Goal: Obtain resource: Download file/media

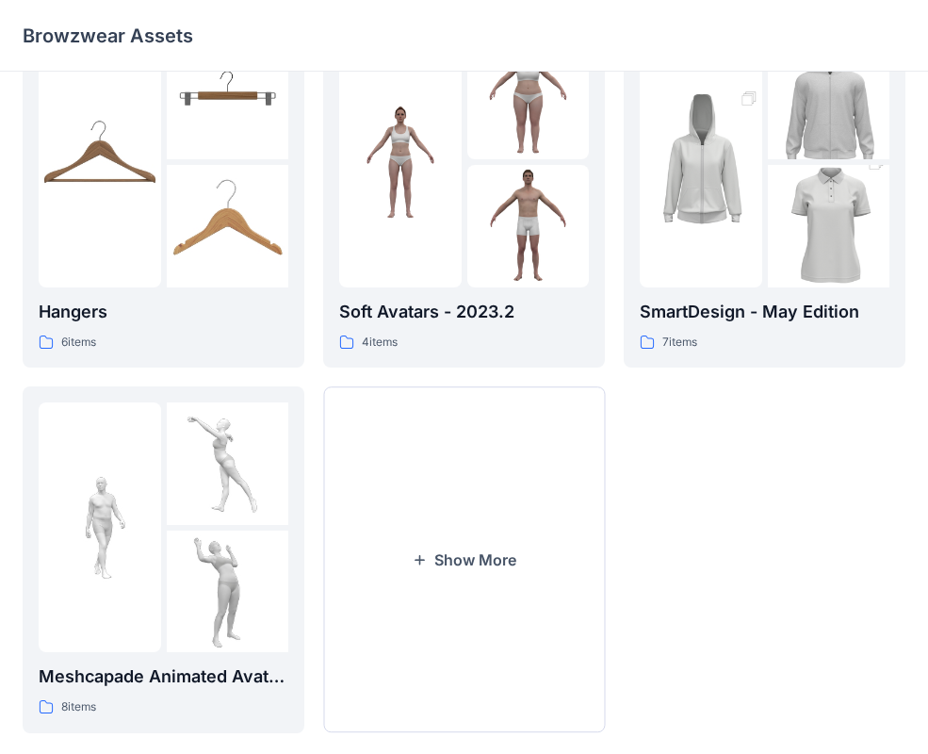
scroll to position [469, 0]
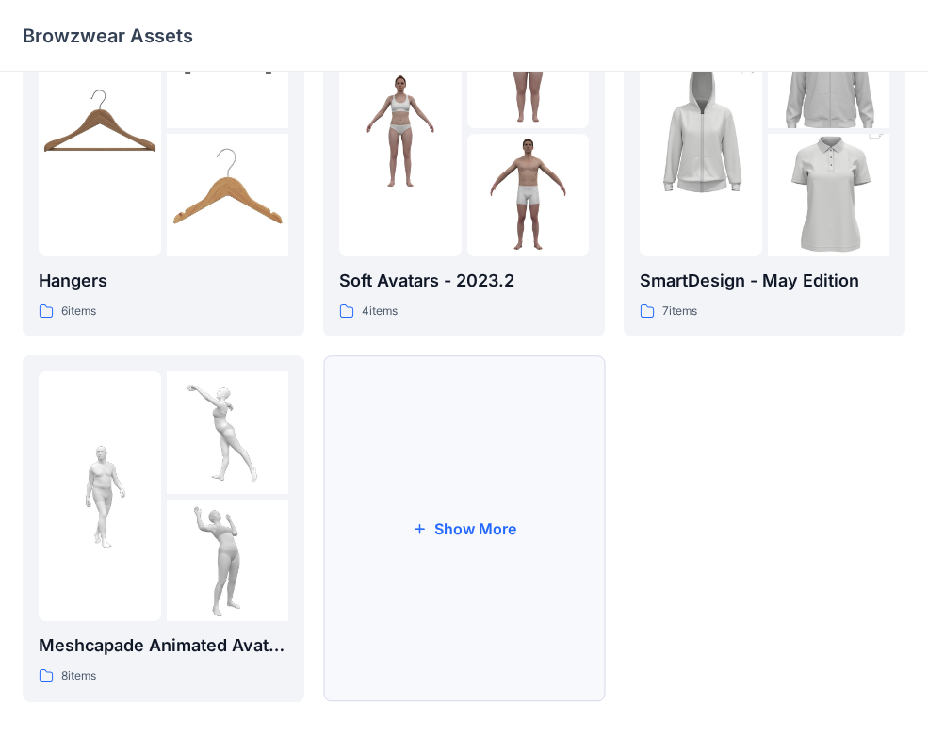
click at [464, 542] on button "Show More" at bounding box center [464, 528] width 282 height 347
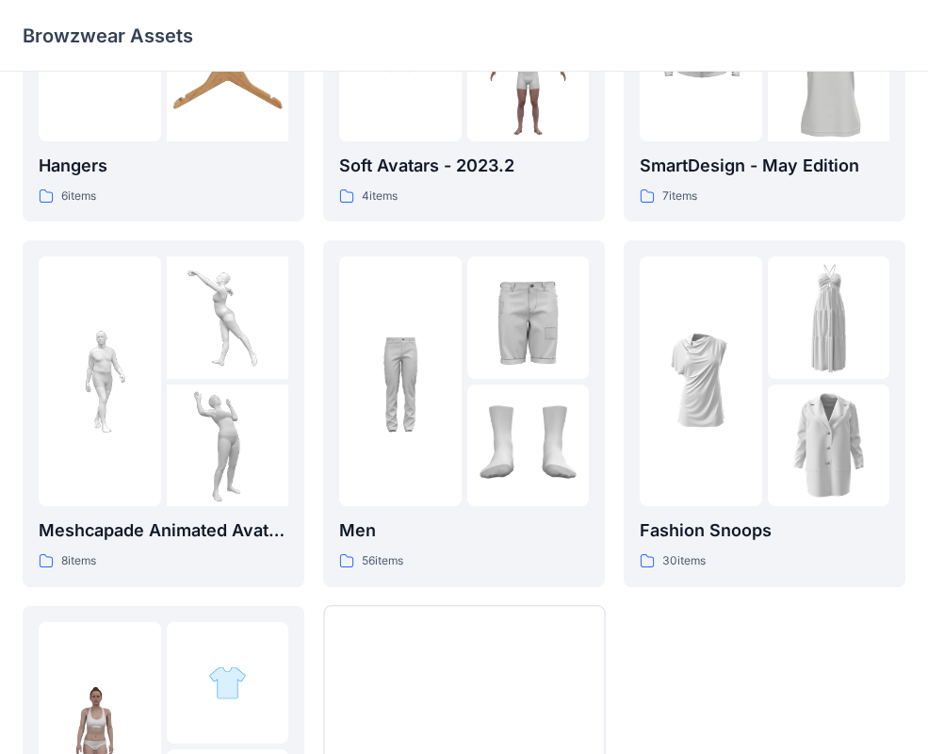
scroll to position [505, 0]
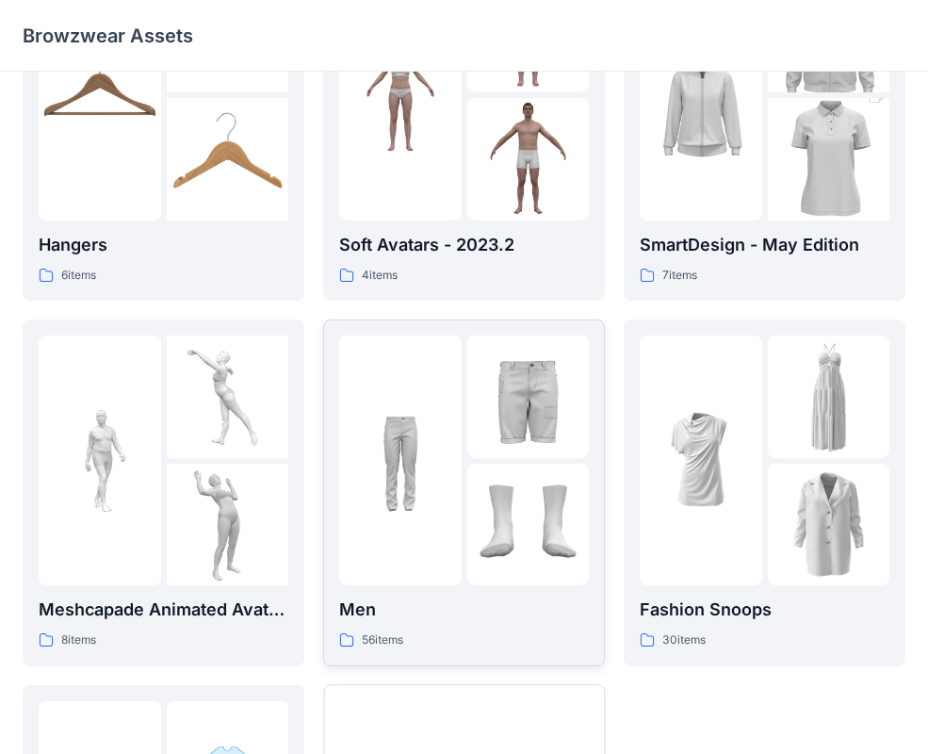
click at [443, 544] on div at bounding box center [400, 460] width 122 height 250
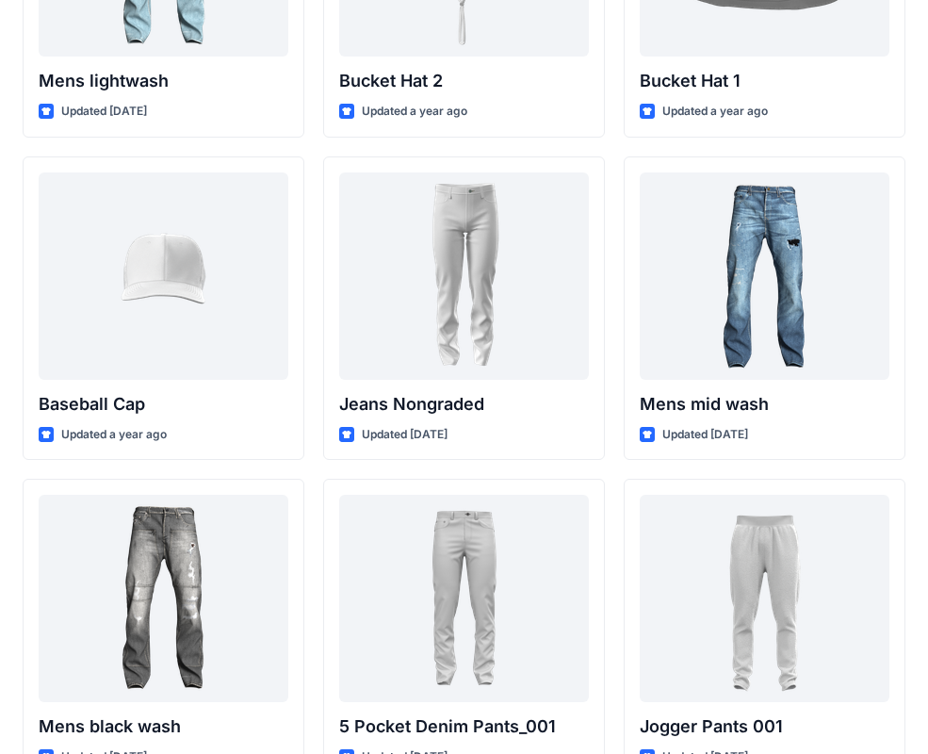
scroll to position [626, 0]
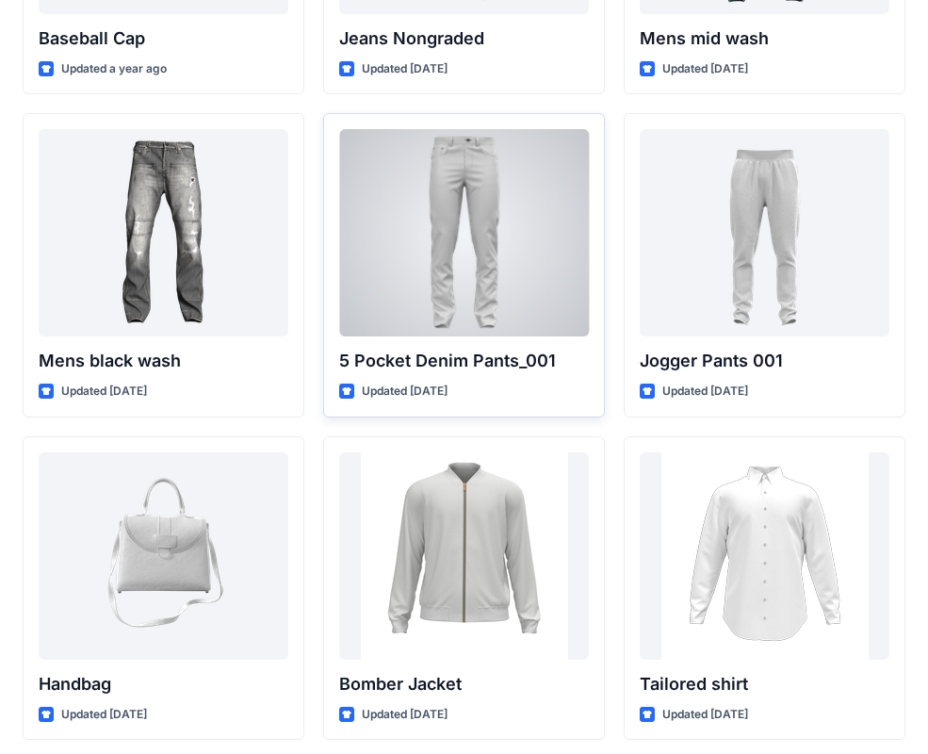
click at [451, 235] on div at bounding box center [464, 232] width 250 height 207
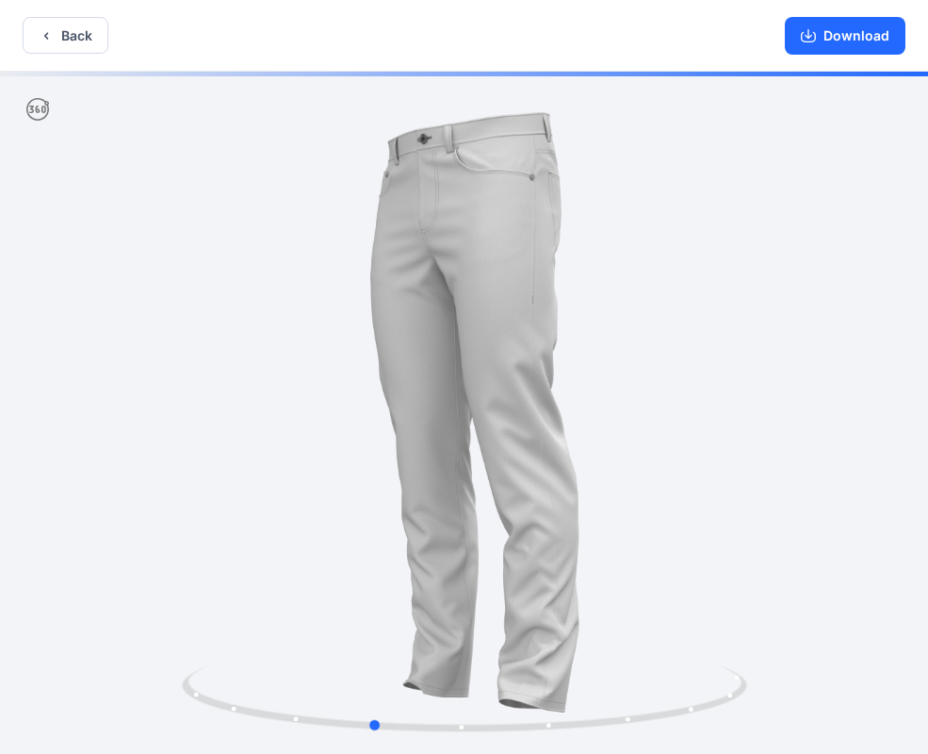
drag, startPoint x: 758, startPoint y: 559, endPoint x: 666, endPoint y: 577, distance: 94.2
click at [666, 577] on div at bounding box center [464, 415] width 928 height 686
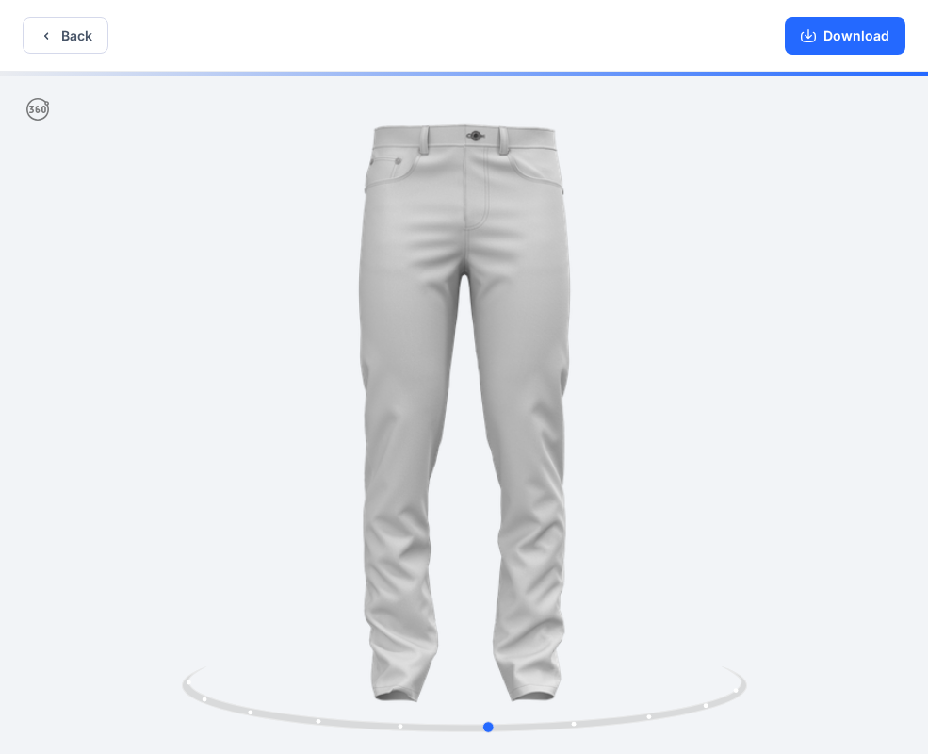
drag, startPoint x: 497, startPoint y: 471, endPoint x: 618, endPoint y: 471, distance: 120.6
click at [618, 471] on div at bounding box center [464, 415] width 928 height 686
click at [846, 31] on button "Download" at bounding box center [845, 36] width 121 height 38
click at [821, 37] on button "Download" at bounding box center [845, 36] width 121 height 38
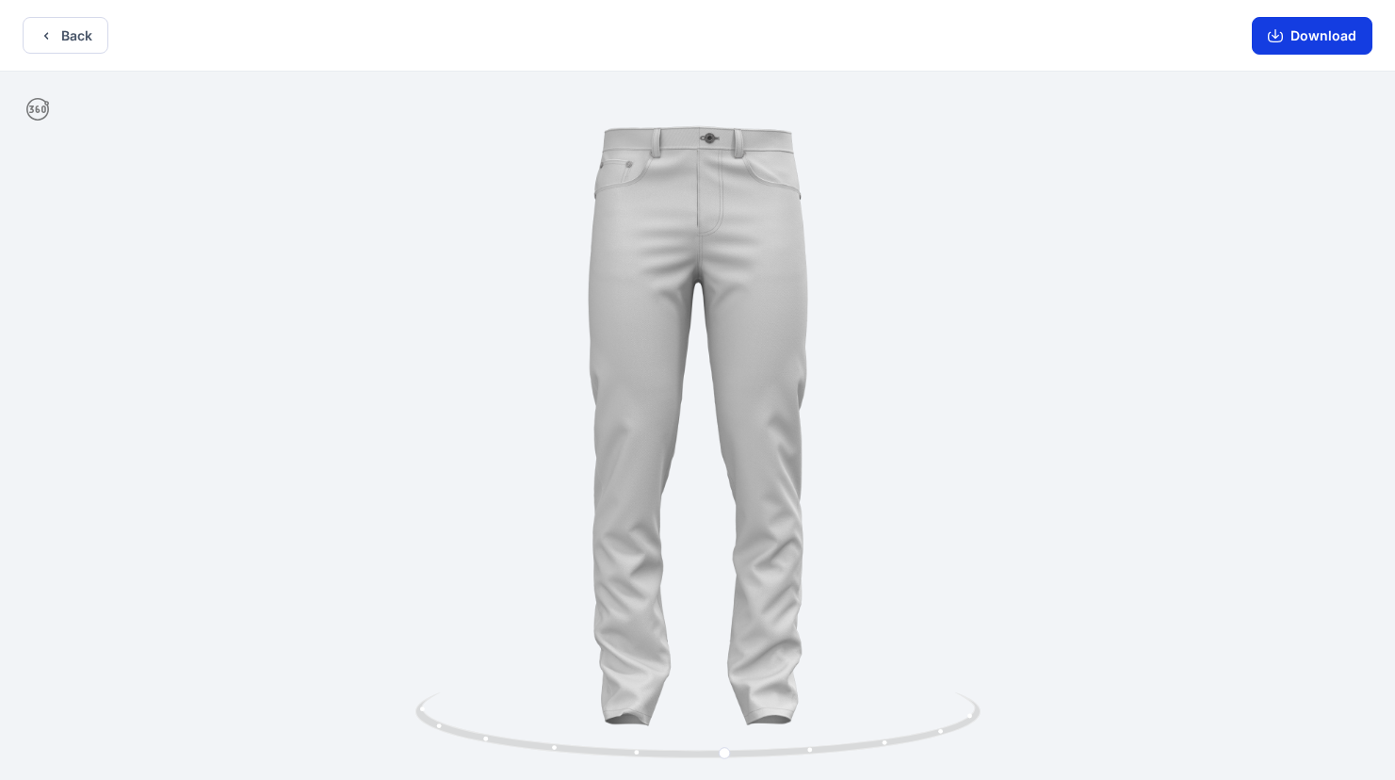
click at [941, 36] on icon "button" at bounding box center [1276, 33] width 8 height 9
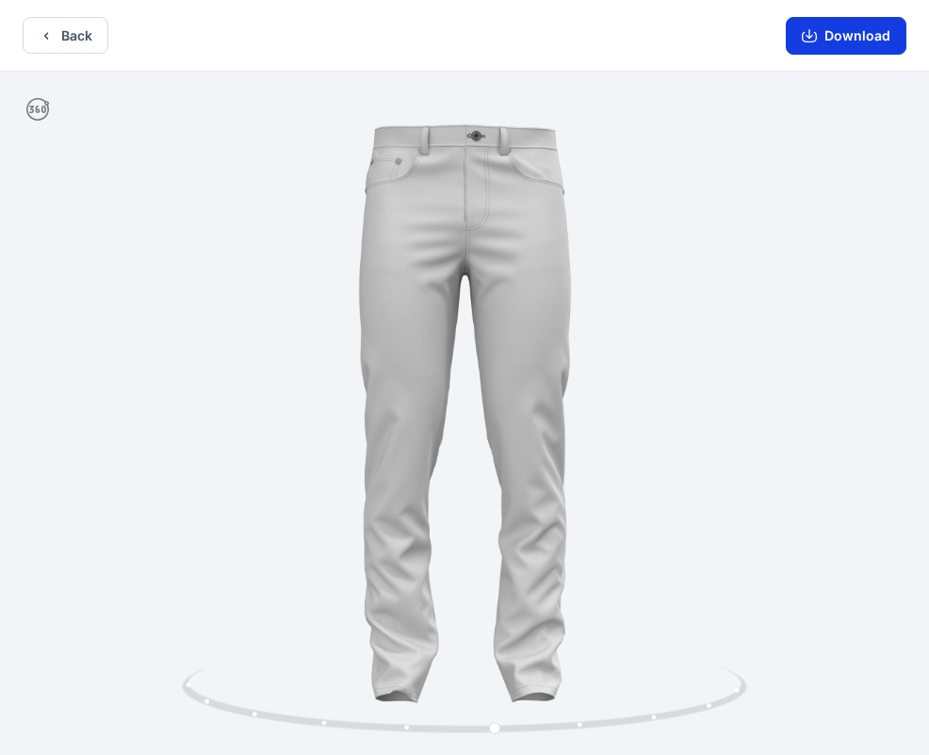
click at [830, 41] on button "Download" at bounding box center [846, 36] width 121 height 38
click at [811, 37] on icon "button" at bounding box center [809, 33] width 8 height 9
click at [833, 37] on button "Download" at bounding box center [846, 36] width 121 height 38
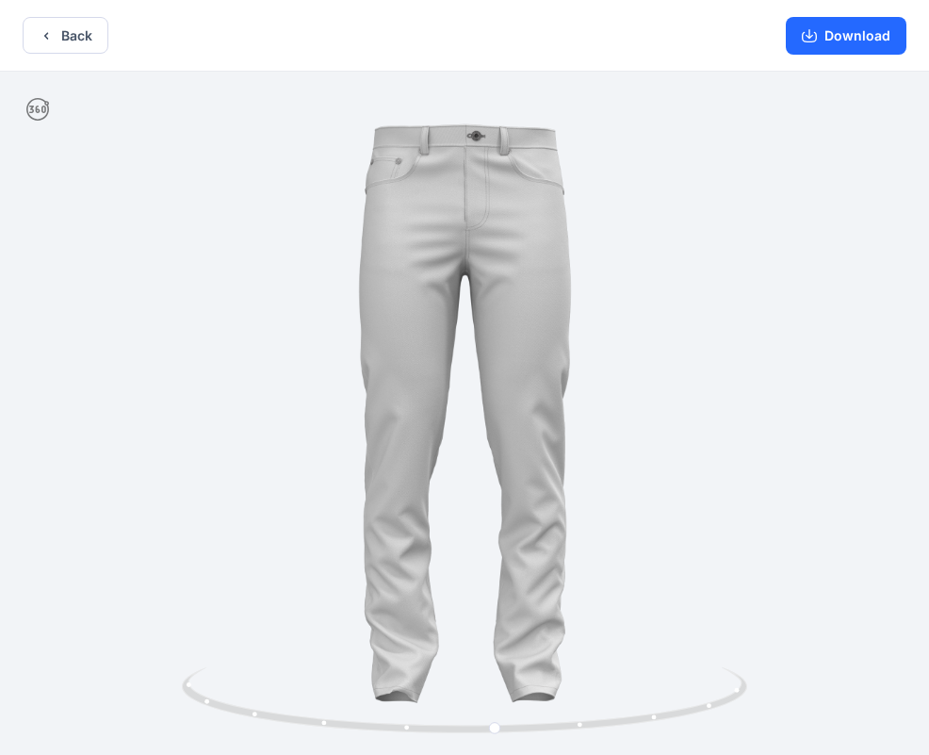
drag, startPoint x: 686, startPoint y: 41, endPoint x: 988, endPoint y: 149, distance: 321.2
click at [929, 149] on html "Back Download Version History" at bounding box center [464, 379] width 929 height 758
click at [82, 31] on button "Back" at bounding box center [66, 35] width 86 height 37
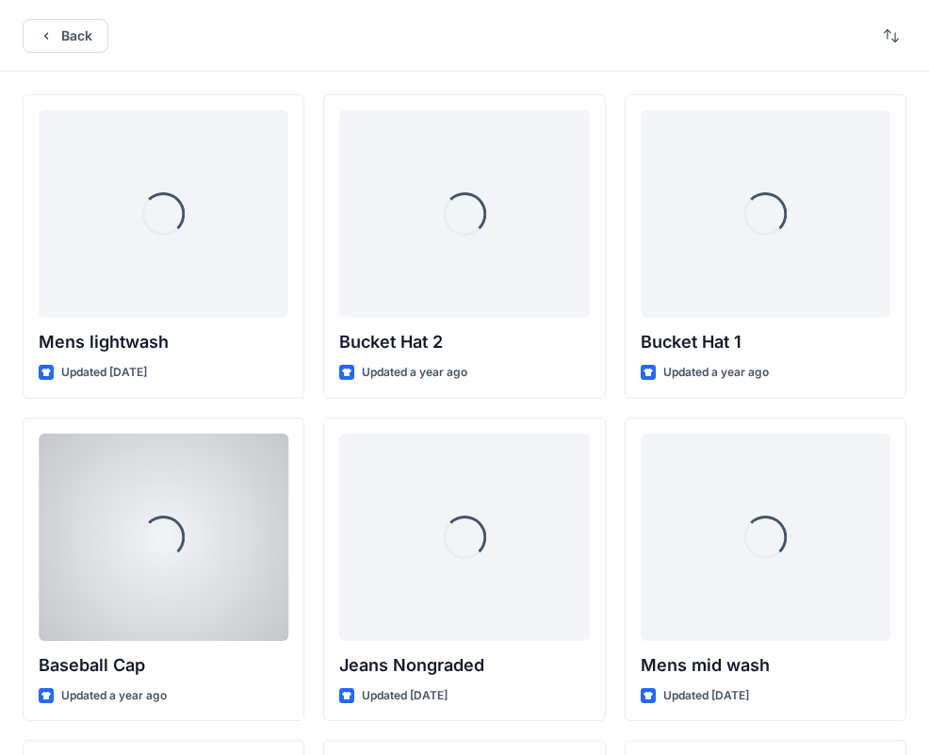
scroll to position [626, 0]
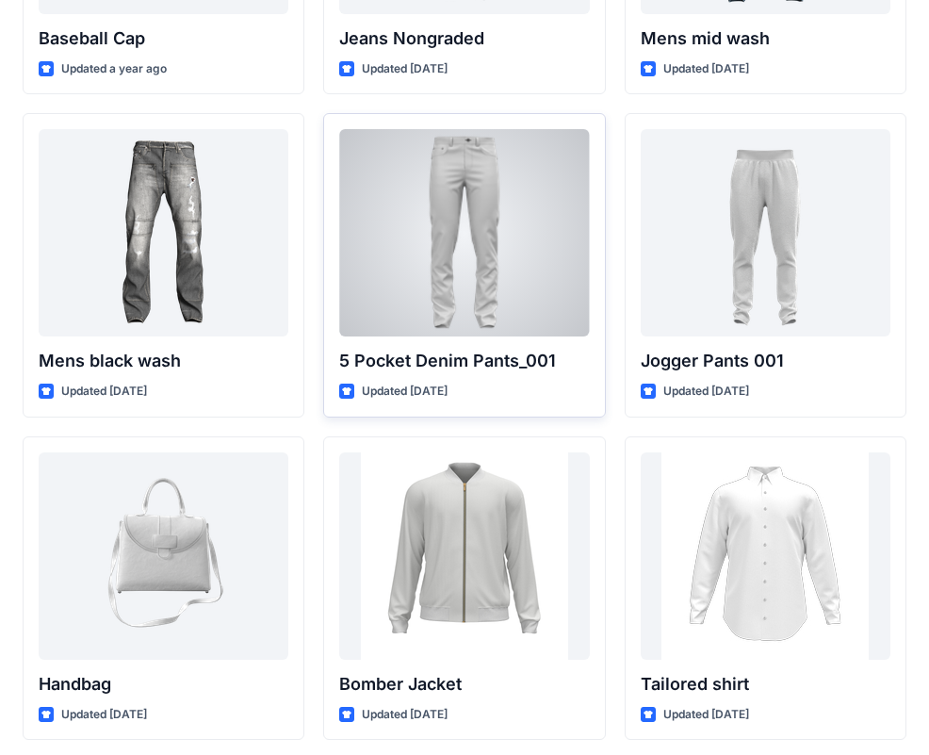
click at [476, 278] on div at bounding box center [464, 232] width 250 height 207
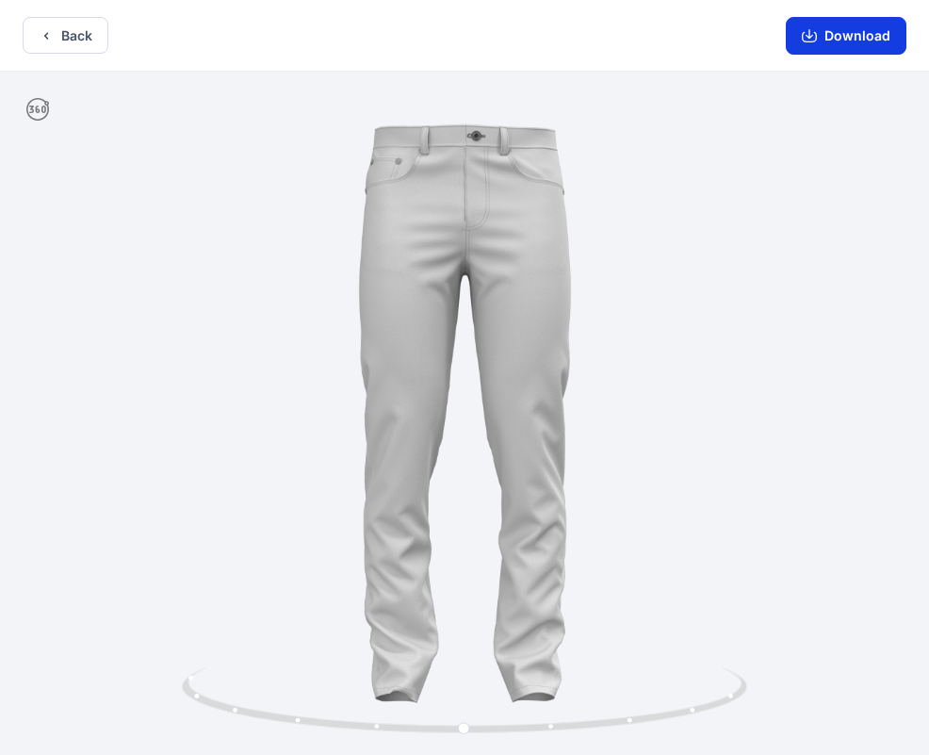
click at [813, 40] on icon "button" at bounding box center [809, 35] width 15 height 15
drag, startPoint x: 517, startPoint y: 265, endPoint x: 572, endPoint y: 275, distance: 55.6
click at [572, 275] on div at bounding box center [464, 415] width 929 height 687
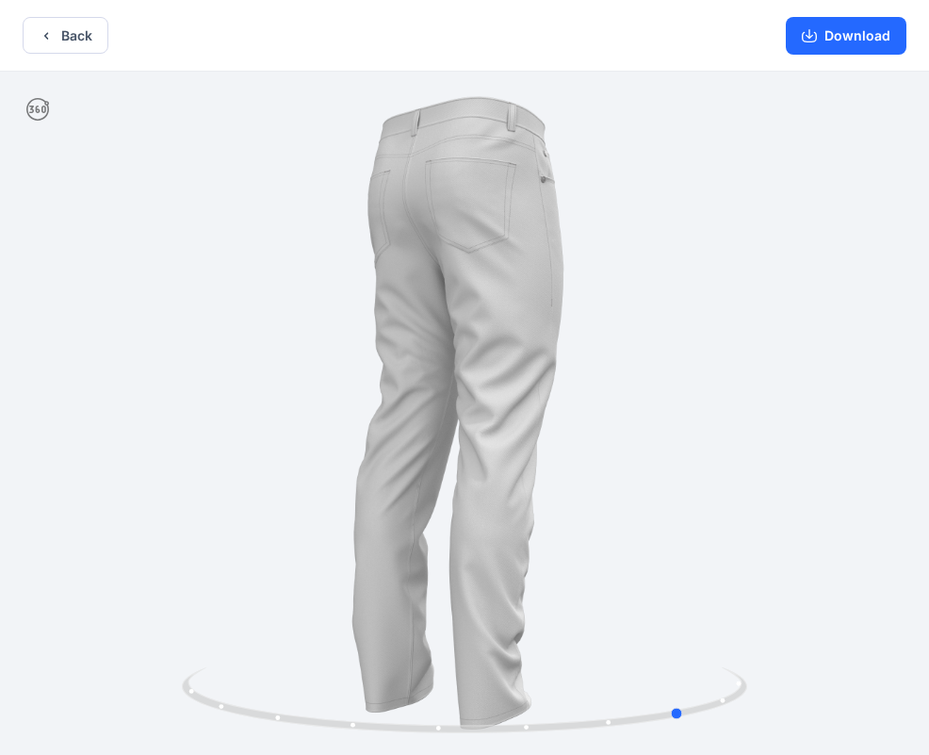
drag, startPoint x: 496, startPoint y: 228, endPoint x: 96, endPoint y: 191, distance: 401.1
click at [96, 191] on div at bounding box center [464, 415] width 929 height 687
click at [43, 106] on icon at bounding box center [37, 109] width 23 height 23
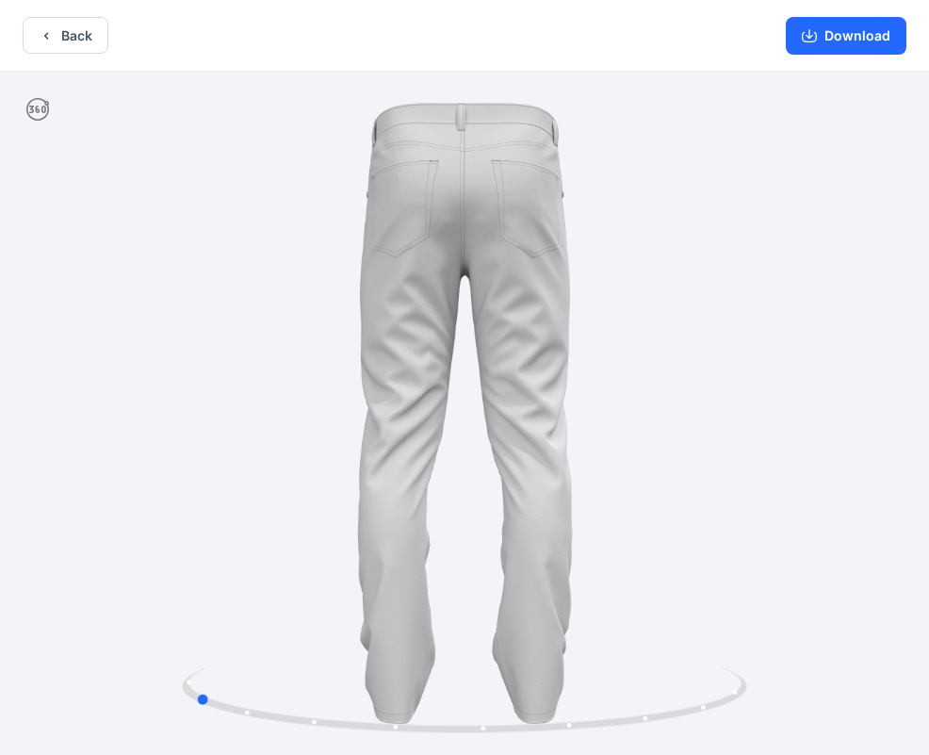
drag, startPoint x: 460, startPoint y: 277, endPoint x: 534, endPoint y: 255, distance: 77.5
click at [534, 255] on div at bounding box center [464, 415] width 929 height 687
click at [887, 32] on button "Download" at bounding box center [846, 36] width 121 height 38
click at [521, 203] on div at bounding box center [464, 415] width 929 height 687
click at [822, 37] on button "Download" at bounding box center [846, 36] width 121 height 38
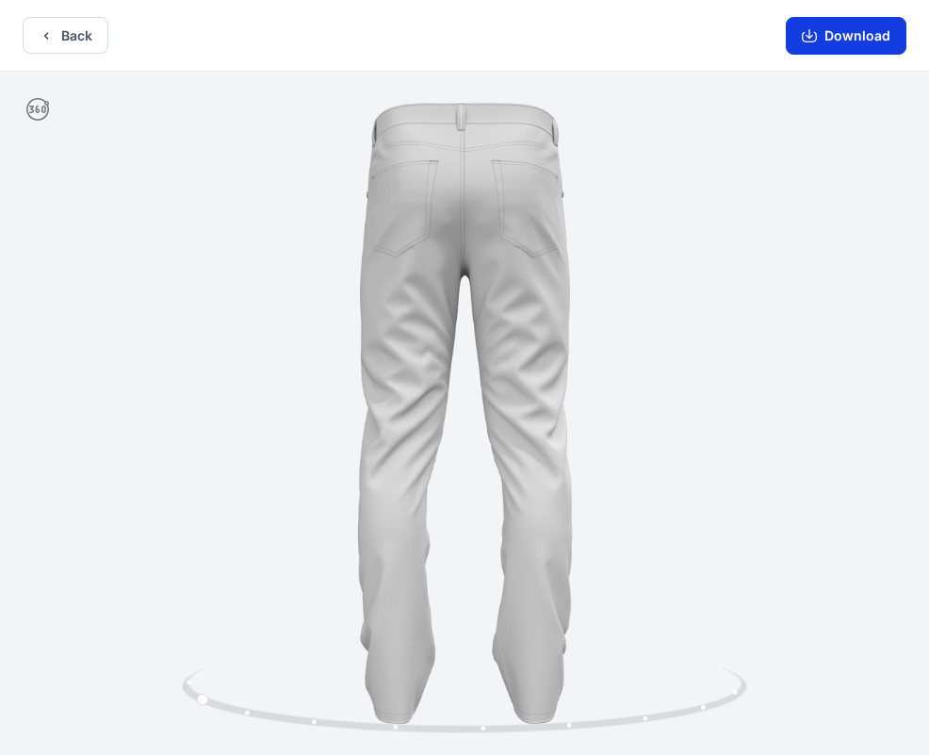
click at [822, 37] on button "Download" at bounding box center [846, 36] width 121 height 38
click at [75, 39] on button "Back" at bounding box center [66, 35] width 86 height 37
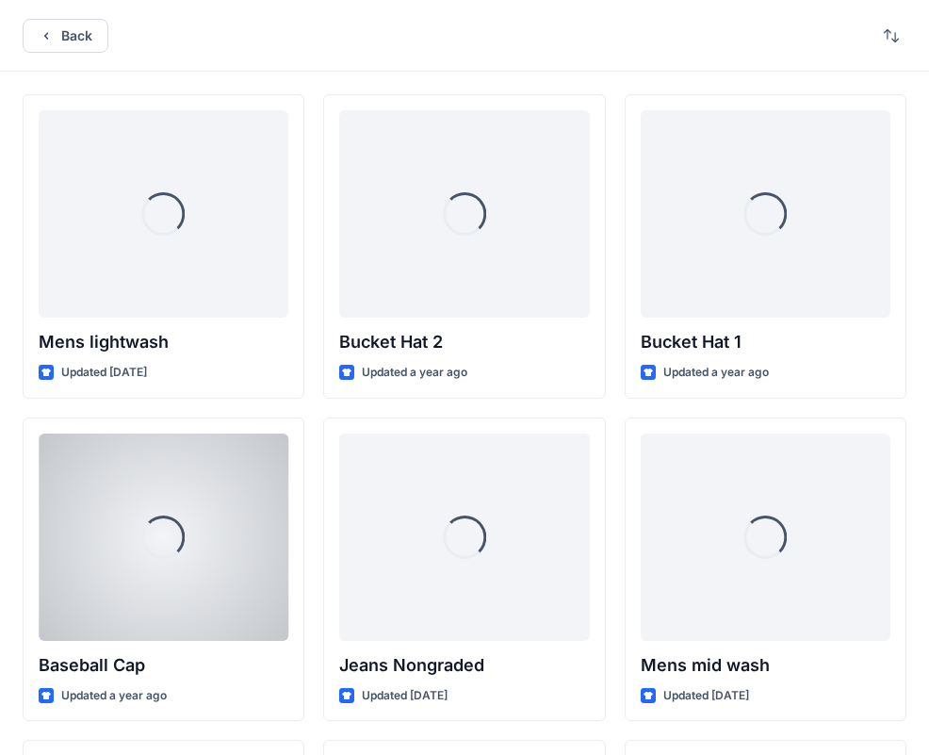
scroll to position [626, 0]
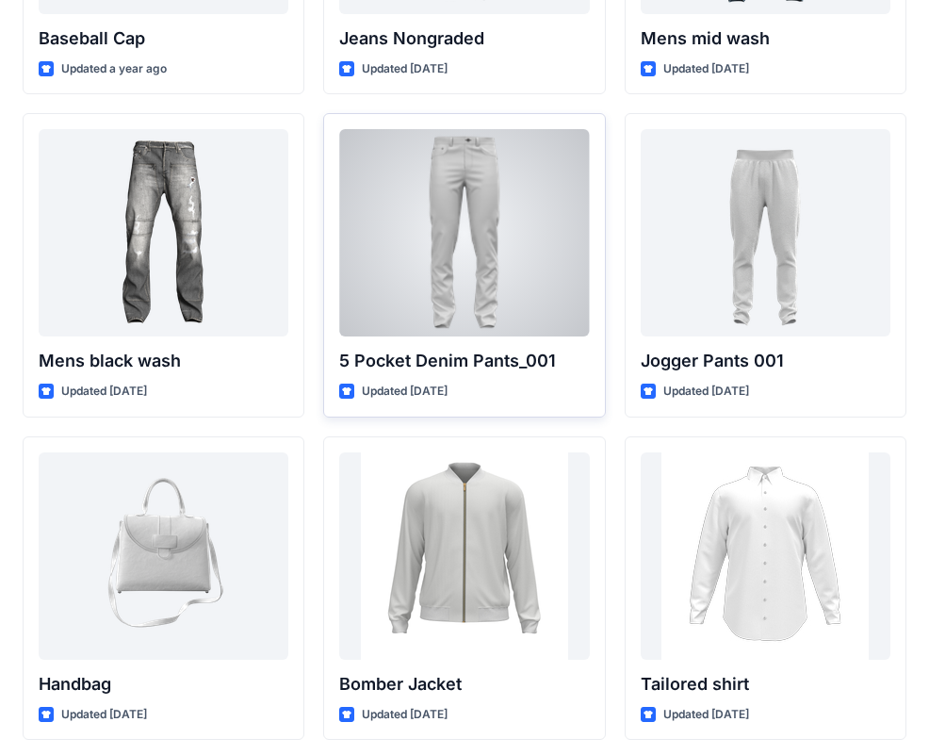
click at [436, 274] on div at bounding box center [464, 232] width 250 height 207
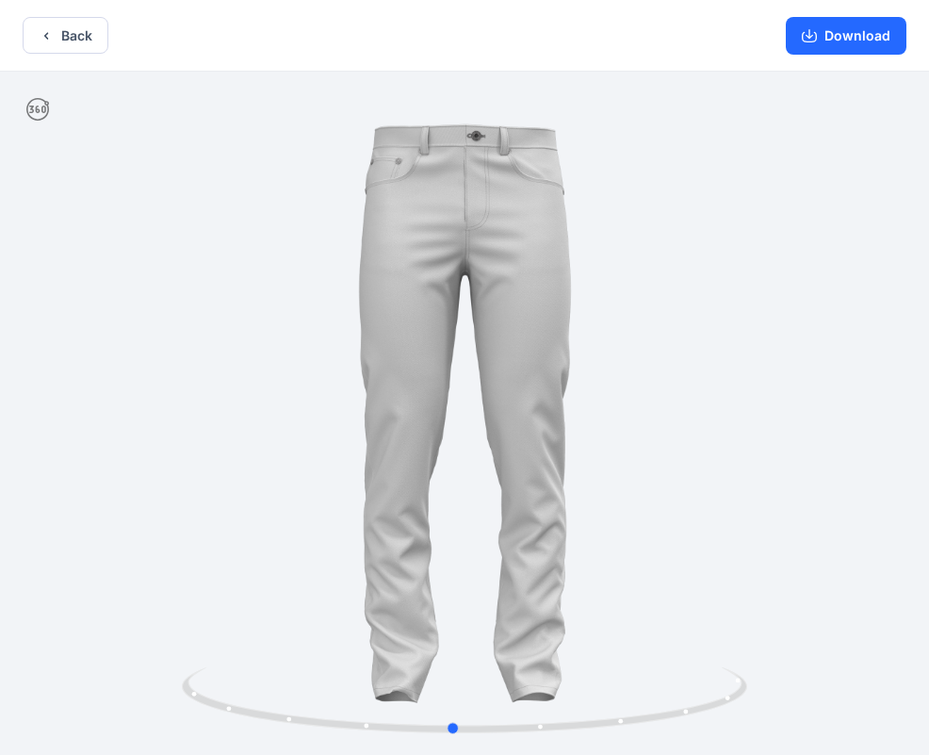
drag, startPoint x: 437, startPoint y: 273, endPoint x: 426, endPoint y: 277, distance: 11.9
click at [426, 277] on div at bounding box center [464, 415] width 929 height 687
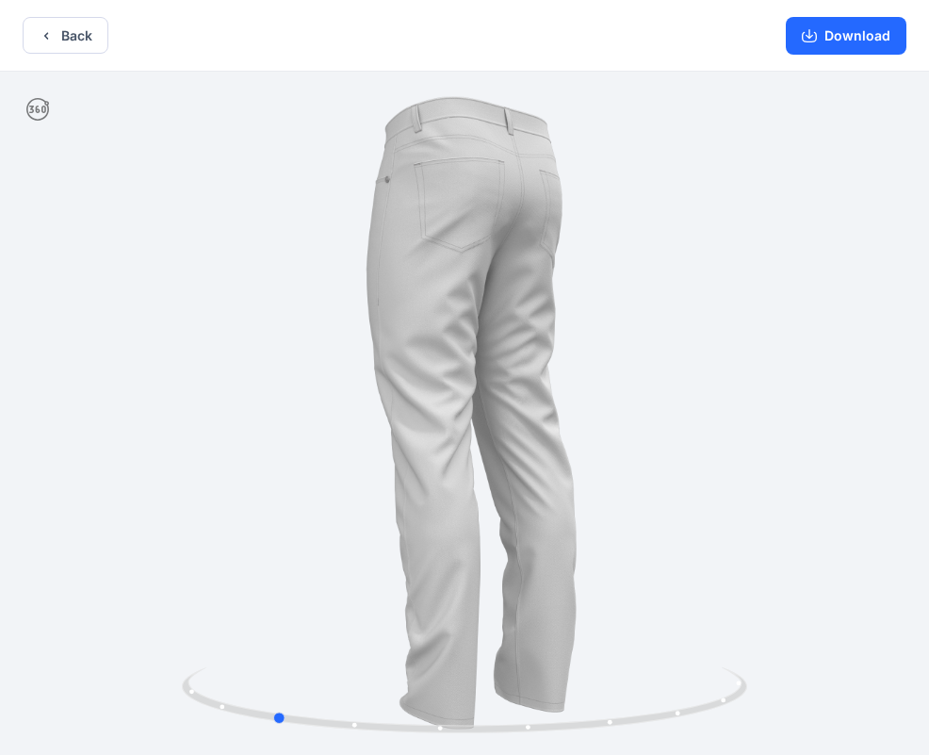
drag, startPoint x: 399, startPoint y: 276, endPoint x: 220, endPoint y: 280, distance: 180.0
click at [220, 280] on div at bounding box center [464, 415] width 929 height 687
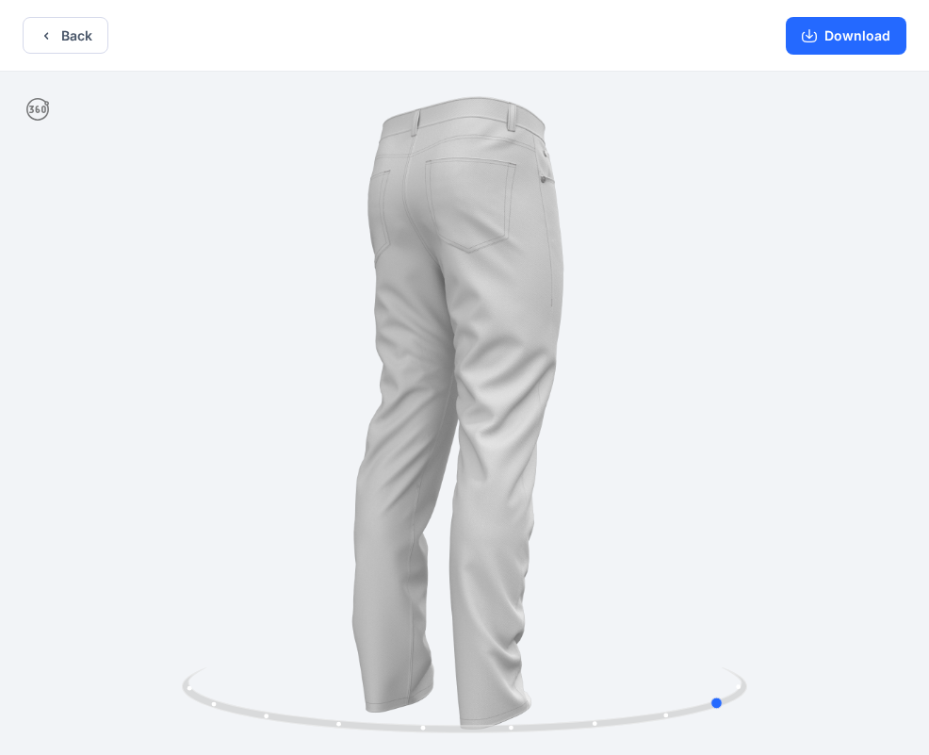
drag, startPoint x: 420, startPoint y: 220, endPoint x: 308, endPoint y: 240, distance: 114.0
click at [308, 240] on div at bounding box center [464, 415] width 929 height 687
click at [812, 40] on icon "button" at bounding box center [809, 35] width 15 height 15
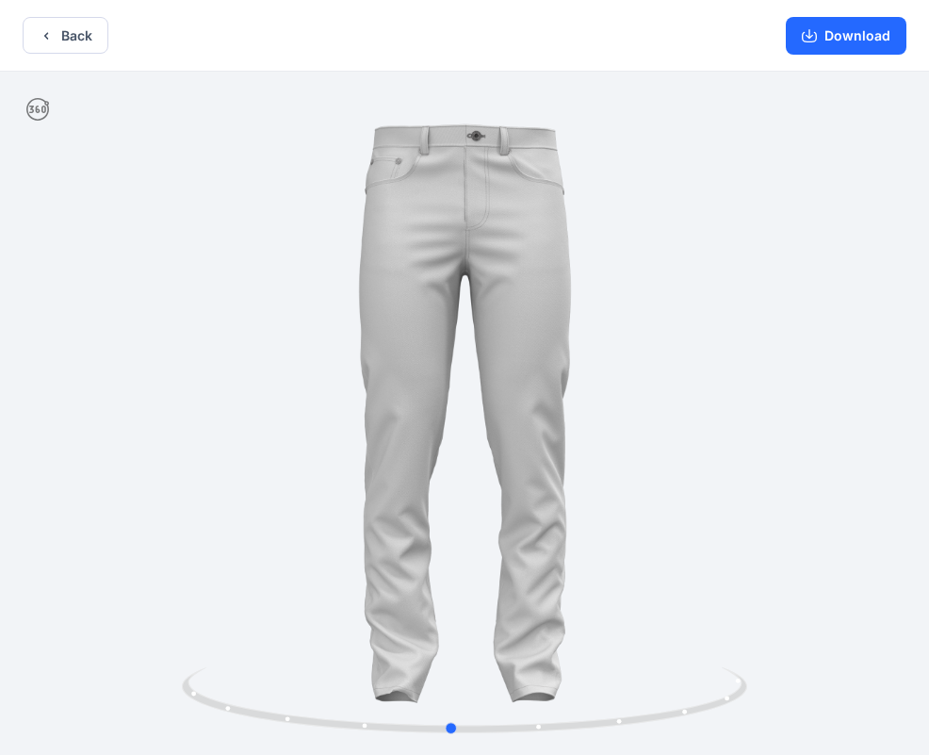
drag, startPoint x: 536, startPoint y: 240, endPoint x: 261, endPoint y: 268, distance: 276.4
click at [261, 268] on div at bounding box center [464, 415] width 929 height 687
click at [845, 37] on button "Download" at bounding box center [846, 36] width 121 height 38
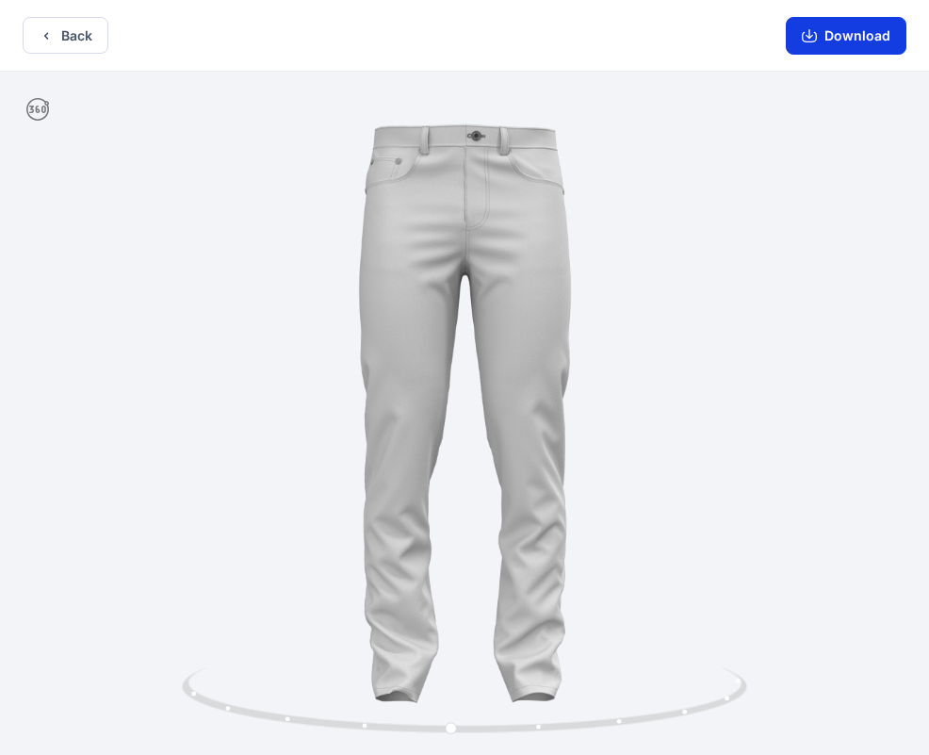
click at [845, 37] on button "Download" at bounding box center [846, 36] width 121 height 38
